Goal: Information Seeking & Learning: Find contact information

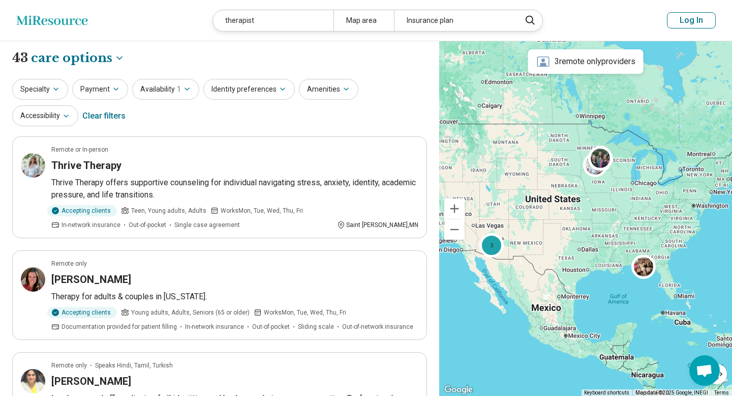
select select "***"
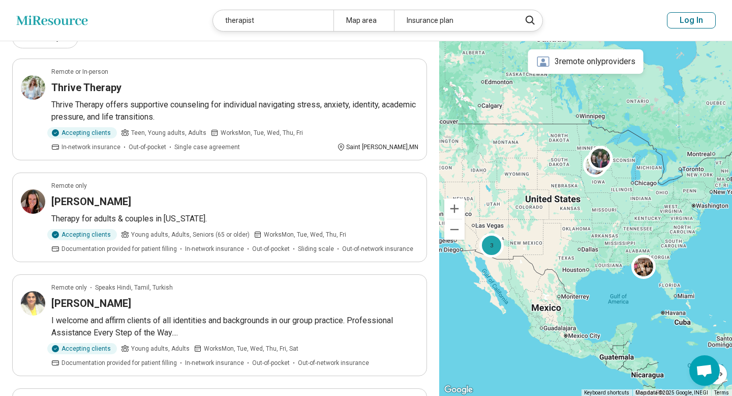
click at [303, 42] on div "Specialty Payment Availability 1 Identity preferences Amenities Accessibility C…" at bounding box center [219, 25] width 415 height 49
click at [334, 35] on header "Miresource logo therapist Map area Insurance plan Log In" at bounding box center [366, 20] width 732 height 41
click at [170, 29] on header "Miresource logo therapist Map area Insurance plan Log In" at bounding box center [366, 20] width 732 height 41
click at [154, 11] on header "Miresource logo therapist Map area Insurance plan Log In" at bounding box center [366, 20] width 732 height 41
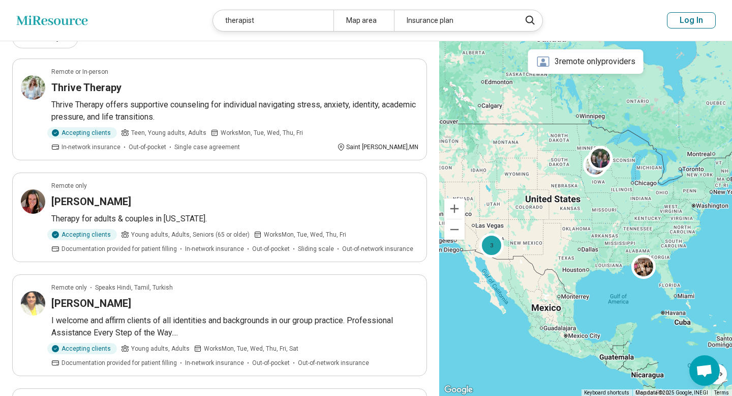
click at [154, 11] on header "Miresource logo therapist Map area Insurance plan Log In" at bounding box center [366, 20] width 732 height 41
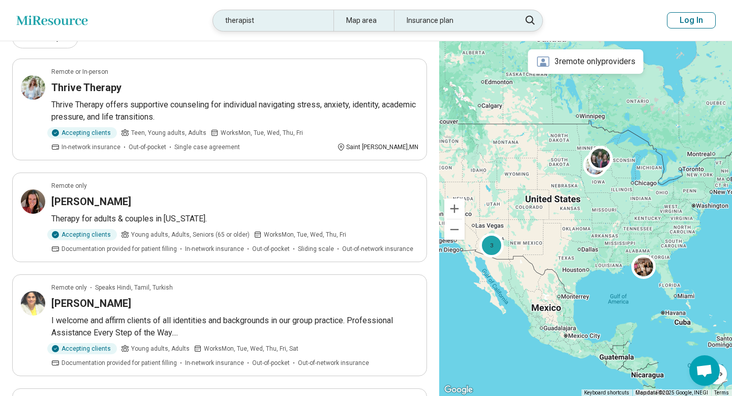
click at [351, 15] on div "Map area" at bounding box center [364, 20] width 61 height 21
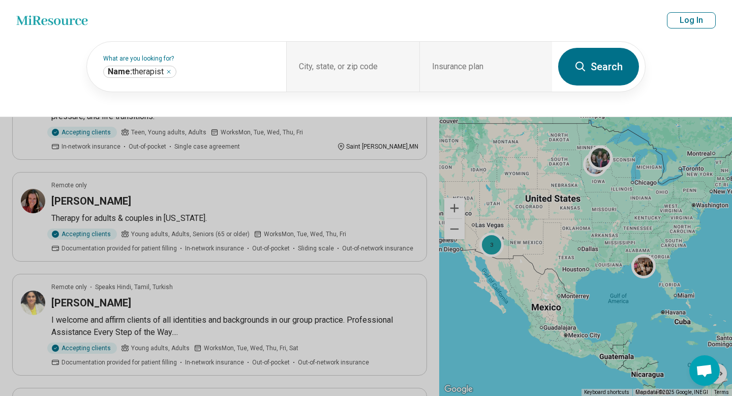
scroll to position [77, 0]
click at [328, 63] on div "City, state, or zip code" at bounding box center [352, 67] width 133 height 50
click at [358, 67] on div "City, state, or zip code" at bounding box center [352, 67] width 133 height 50
click at [343, 56] on div "City, state, or zip code" at bounding box center [352, 67] width 133 height 50
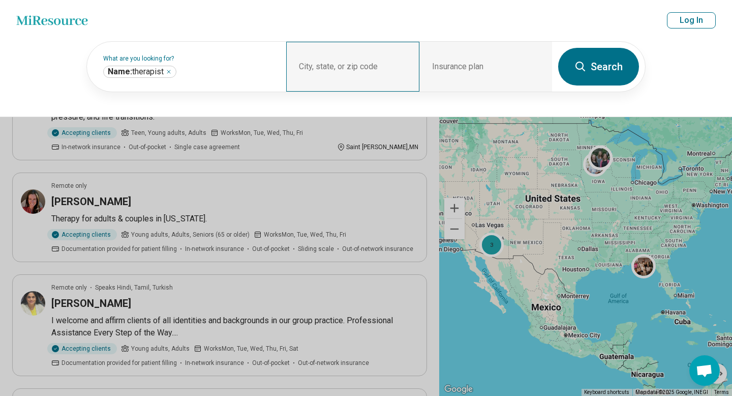
click at [345, 64] on div "City, state, or zip code" at bounding box center [352, 67] width 133 height 50
click at [562, 72] on button "Search" at bounding box center [598, 67] width 81 height 38
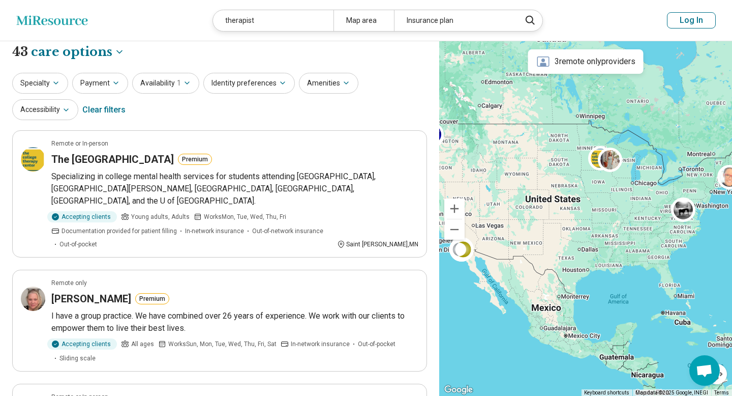
scroll to position [0, 0]
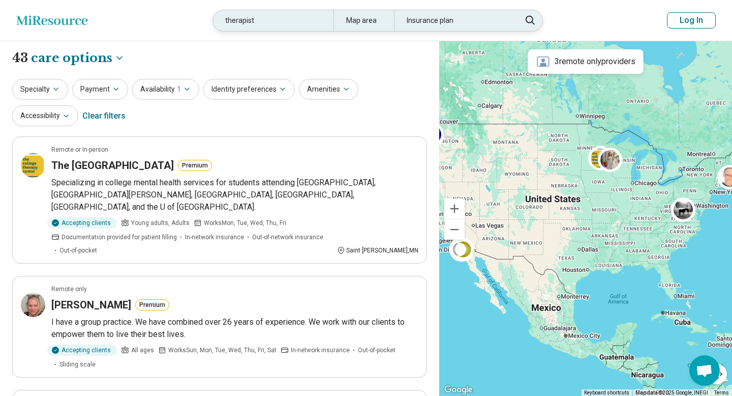
click at [350, 24] on div "Map area" at bounding box center [364, 20] width 61 height 21
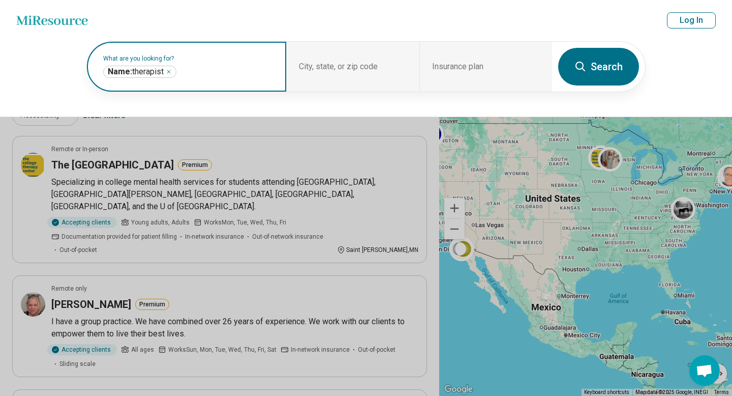
click at [217, 66] on input "text" at bounding box center [226, 72] width 96 height 12
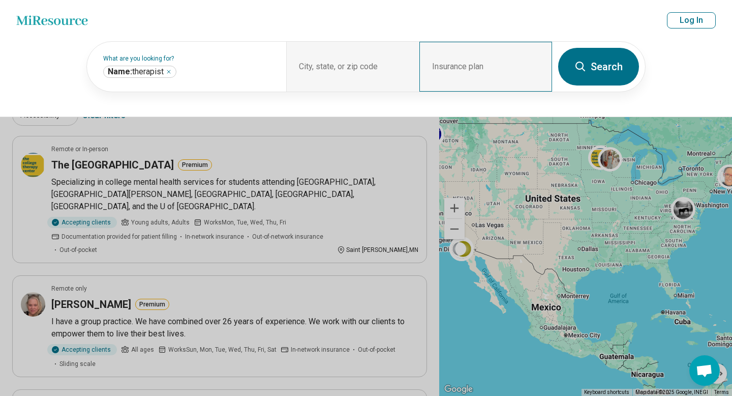
click at [499, 64] on div "Insurance plan" at bounding box center [485, 67] width 133 height 50
click at [612, 33] on header "Miresource logo therapist Map area Insurance plan Log In" at bounding box center [366, 20] width 732 height 41
